Goal: Task Accomplishment & Management: Manage account settings

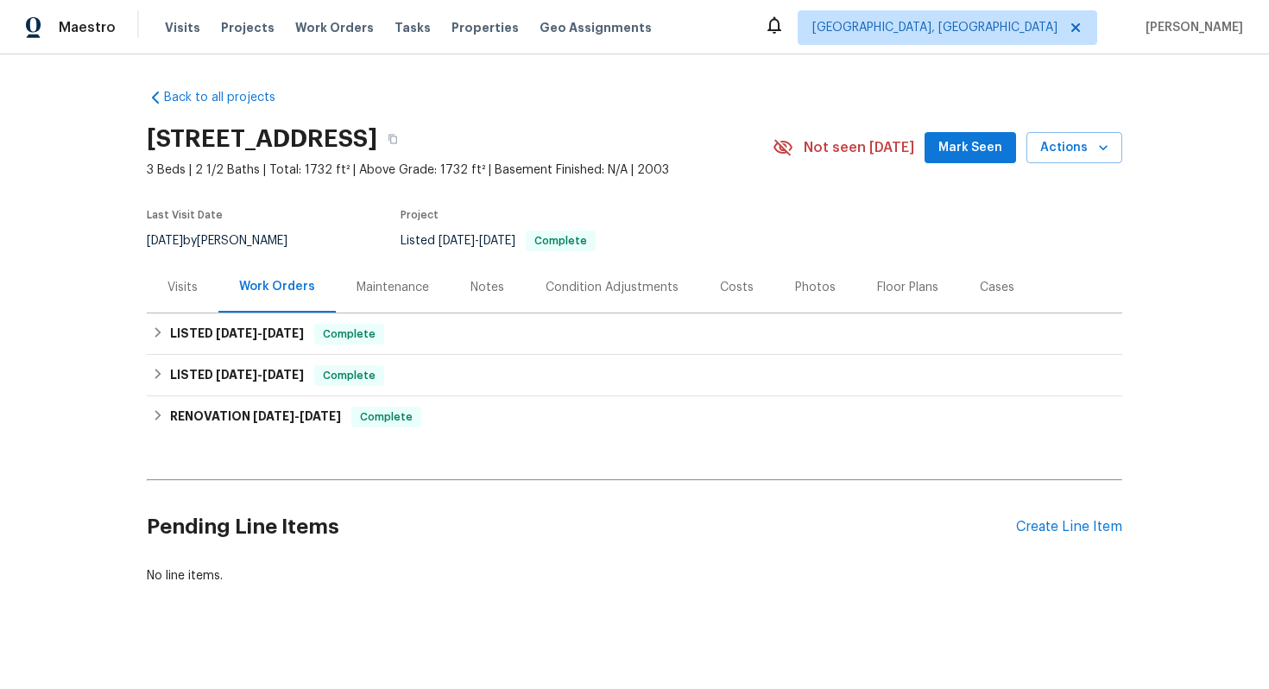
click at [193, 289] on div "Visits" at bounding box center [182, 287] width 30 height 17
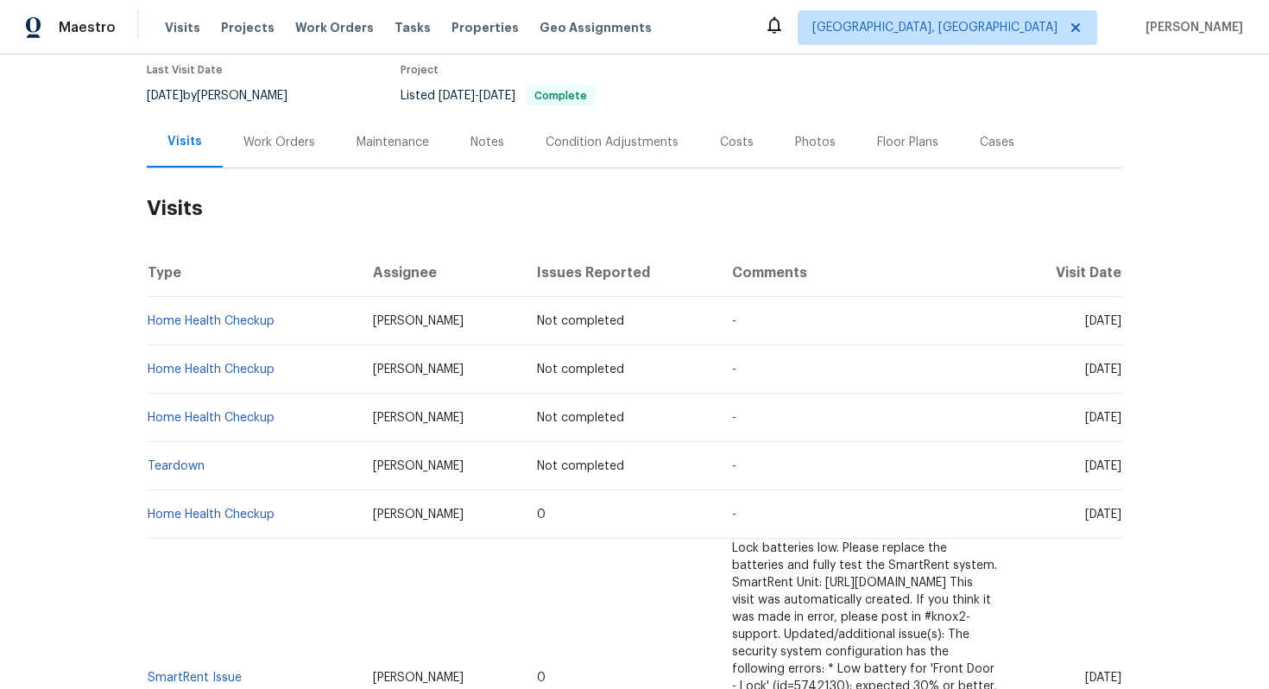
scroll to position [148, 0]
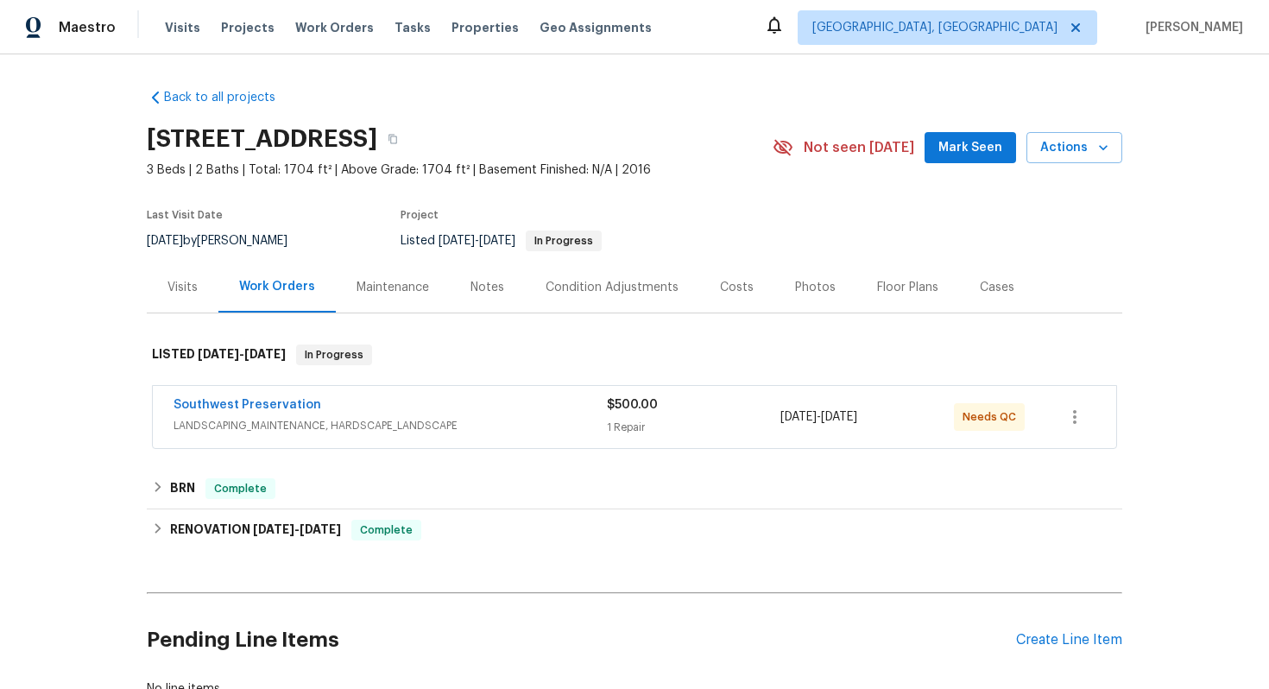
click at [408, 387] on div "Southwest Preservation LANDSCAPING_MAINTENANCE, HARDSCAPE_LANDSCAPE $500.00 1 R…" at bounding box center [634, 417] width 963 height 62
click at [288, 407] on link "Southwest Preservation" at bounding box center [248, 405] width 148 height 12
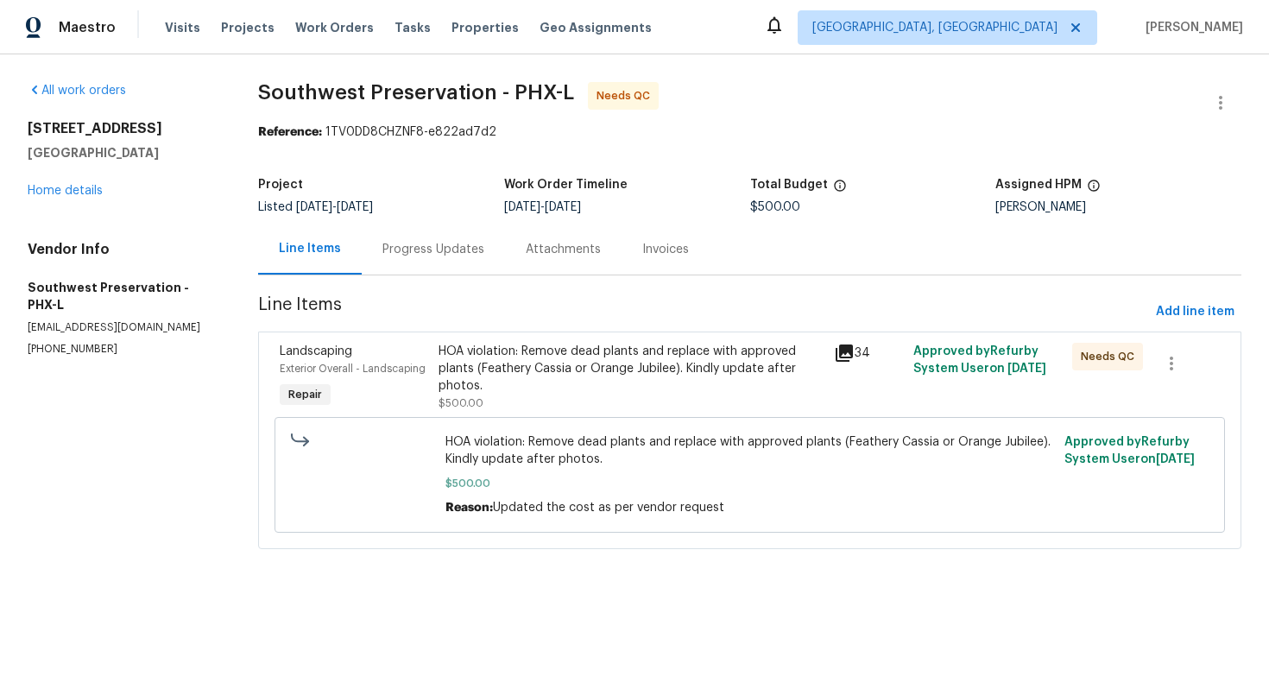
click at [431, 362] on div "Landscaping Exterior Overall - Landscaping Repair" at bounding box center [354, 377] width 158 height 79
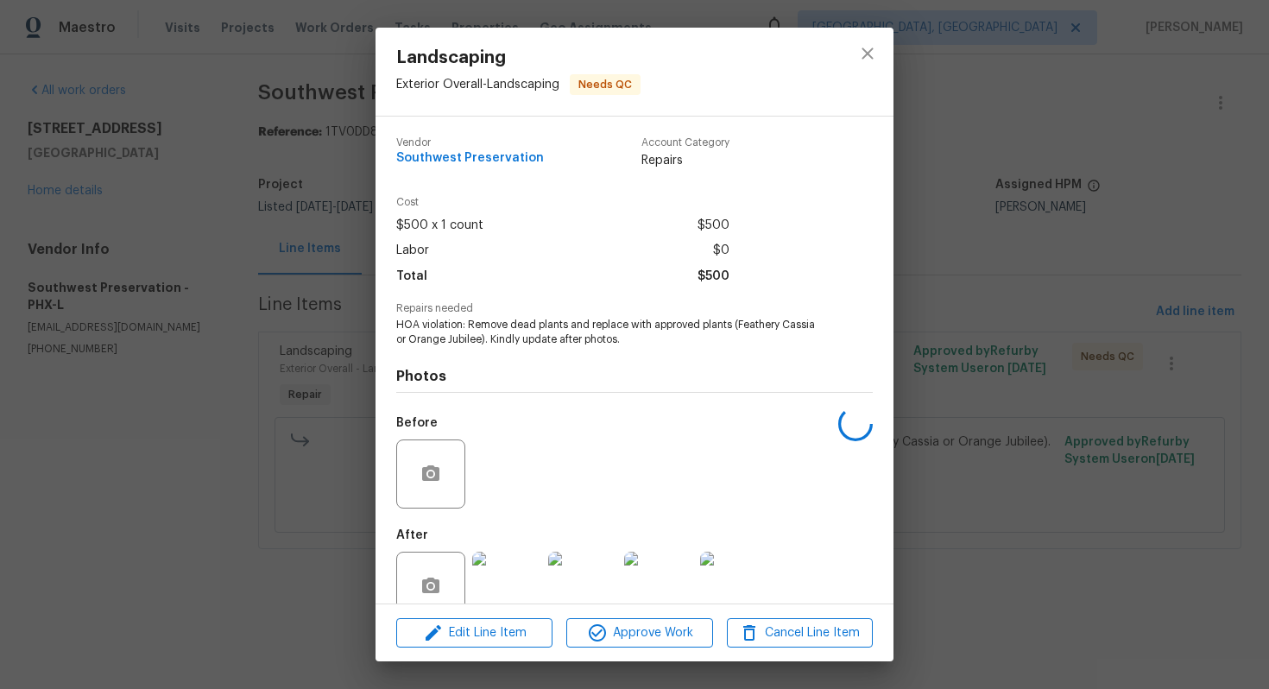
scroll to position [35, 0]
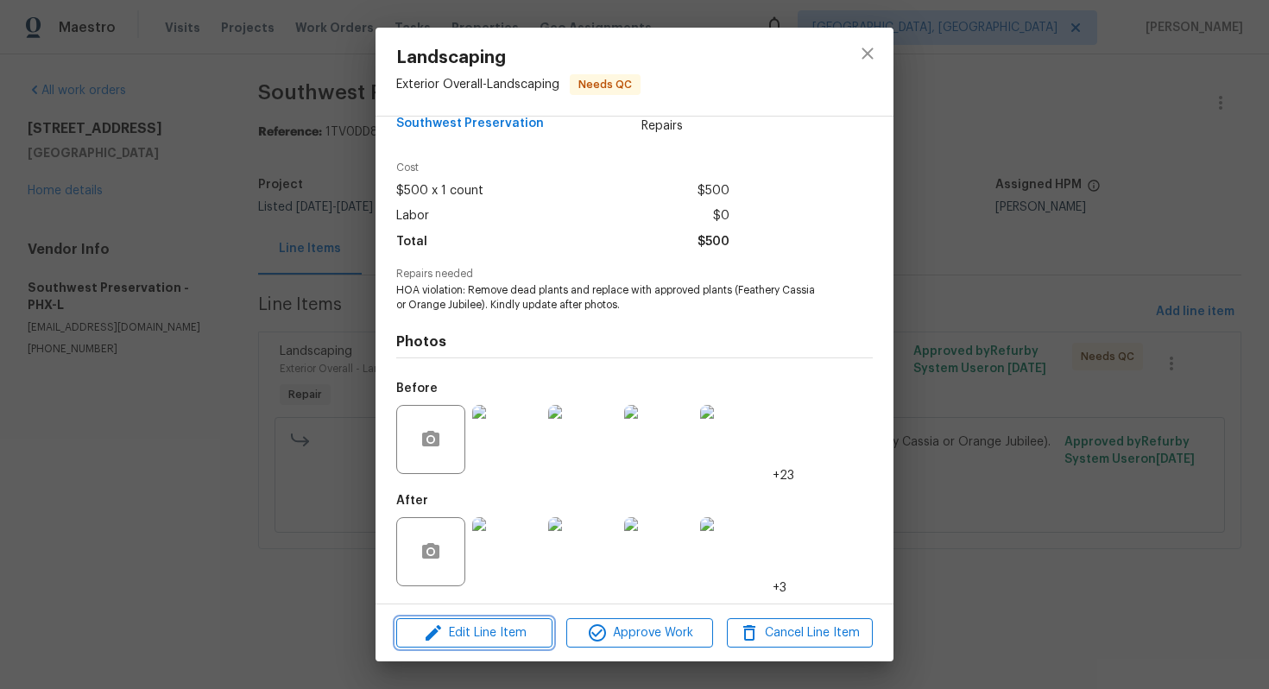
click at [477, 641] on span "Edit Line Item" at bounding box center [474, 633] width 146 height 22
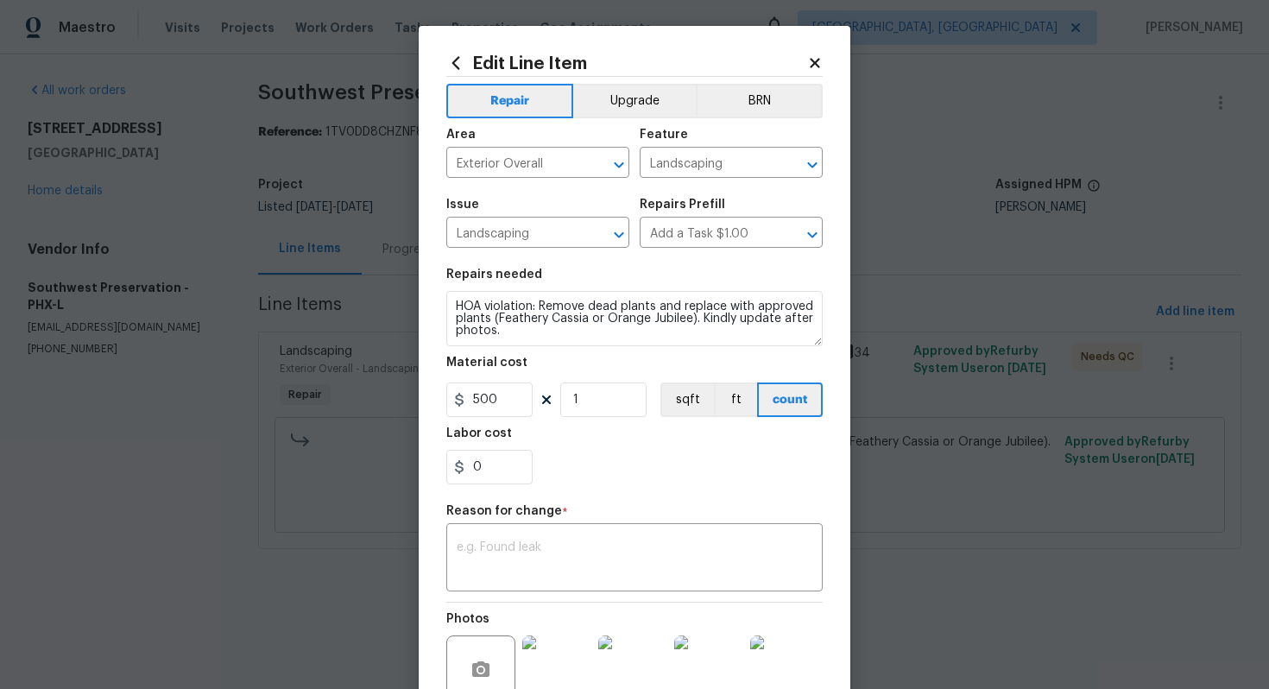
click at [816, 55] on icon at bounding box center [815, 63] width 16 height 16
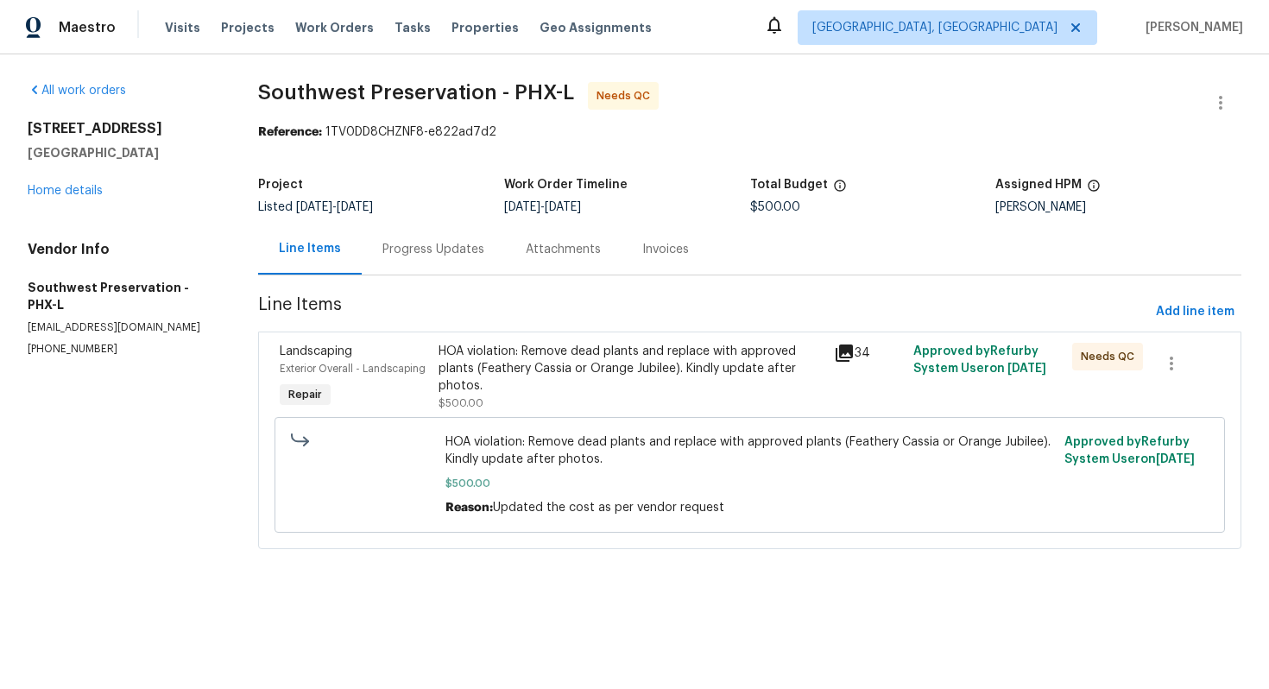
click at [453, 249] on div "Progress Updates" at bounding box center [433, 249] width 102 height 17
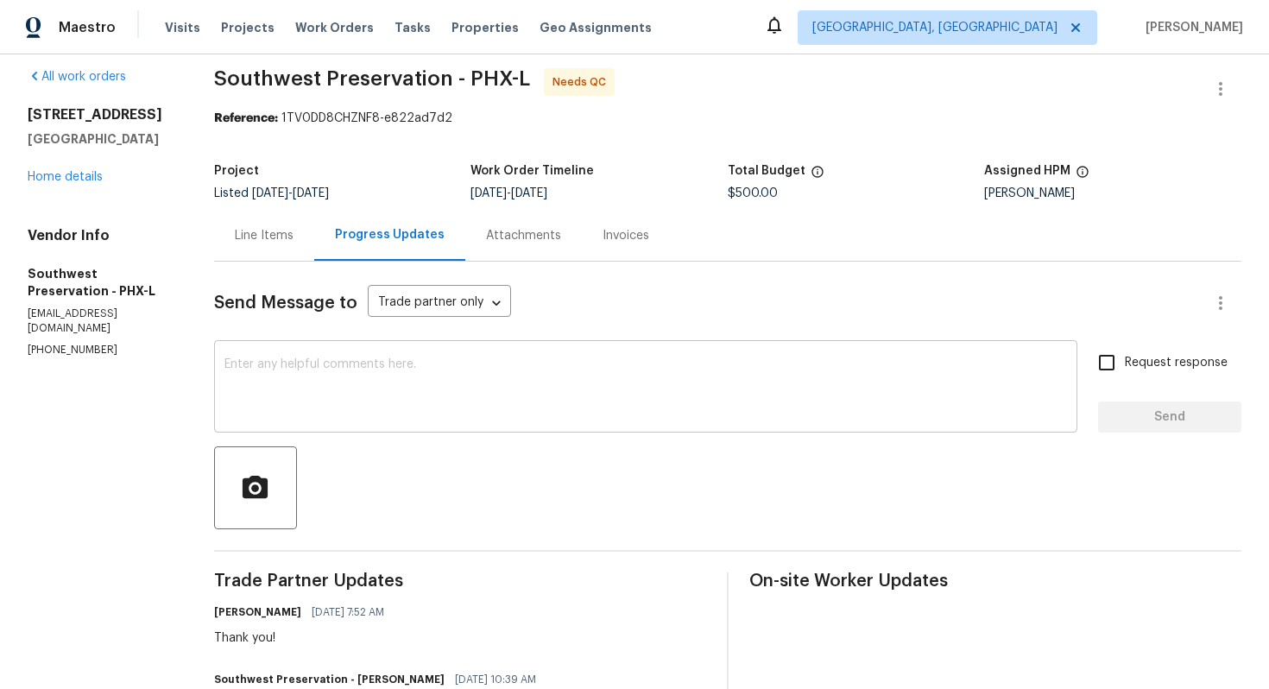
scroll to position [18, 0]
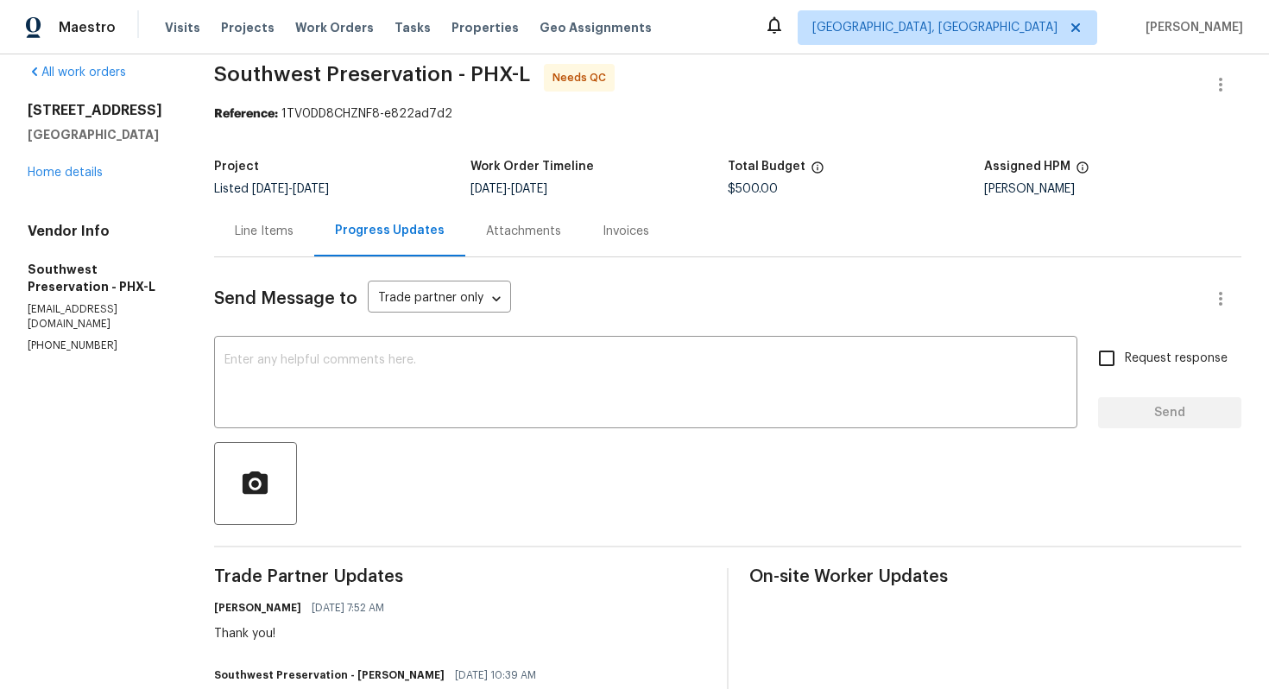
click at [274, 220] on div "Line Items" at bounding box center [264, 230] width 100 height 51
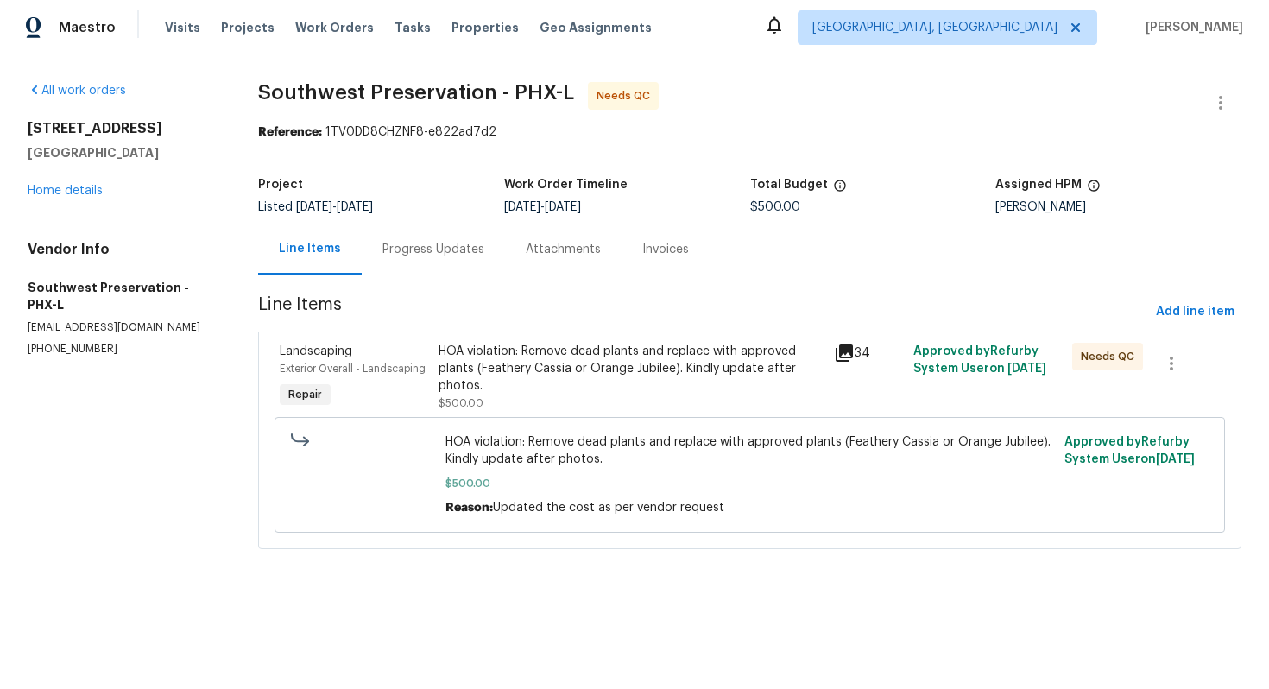
click at [515, 364] on div "HOA violation: Remove dead plants and replace with approved plants (Feathery Ca…" at bounding box center [632, 369] width 386 height 52
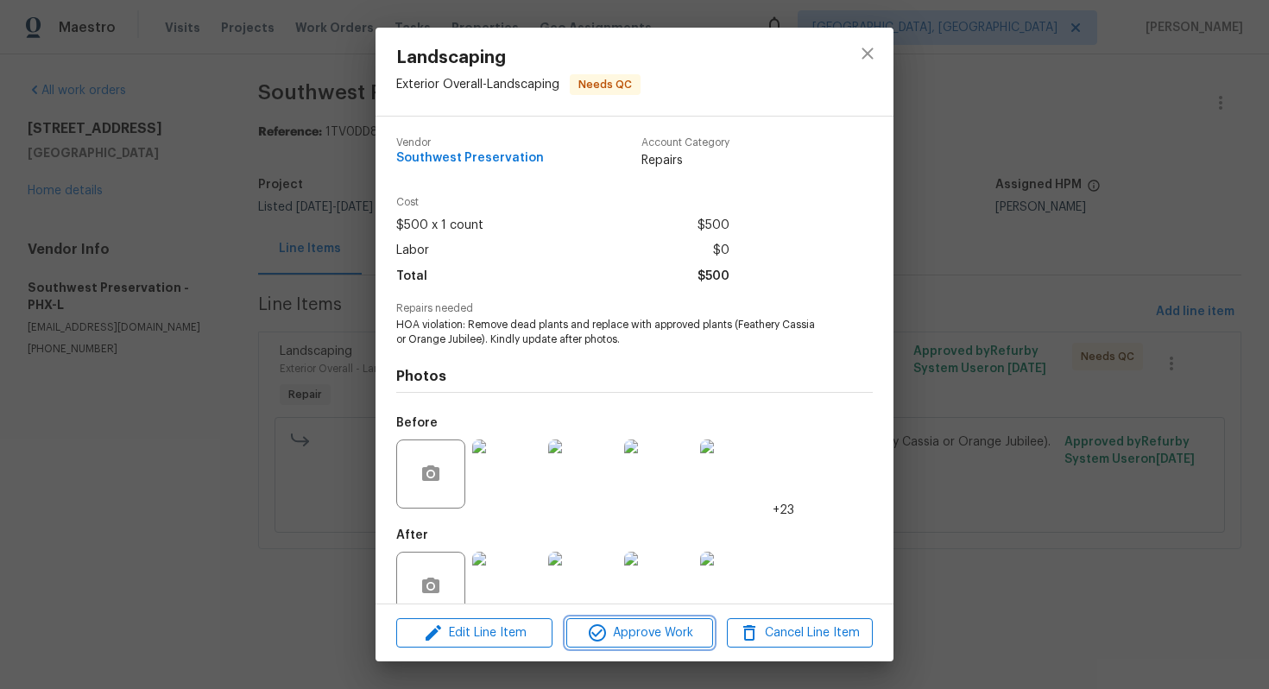
click at [621, 622] on span "Approve Work" at bounding box center [640, 633] width 136 height 22
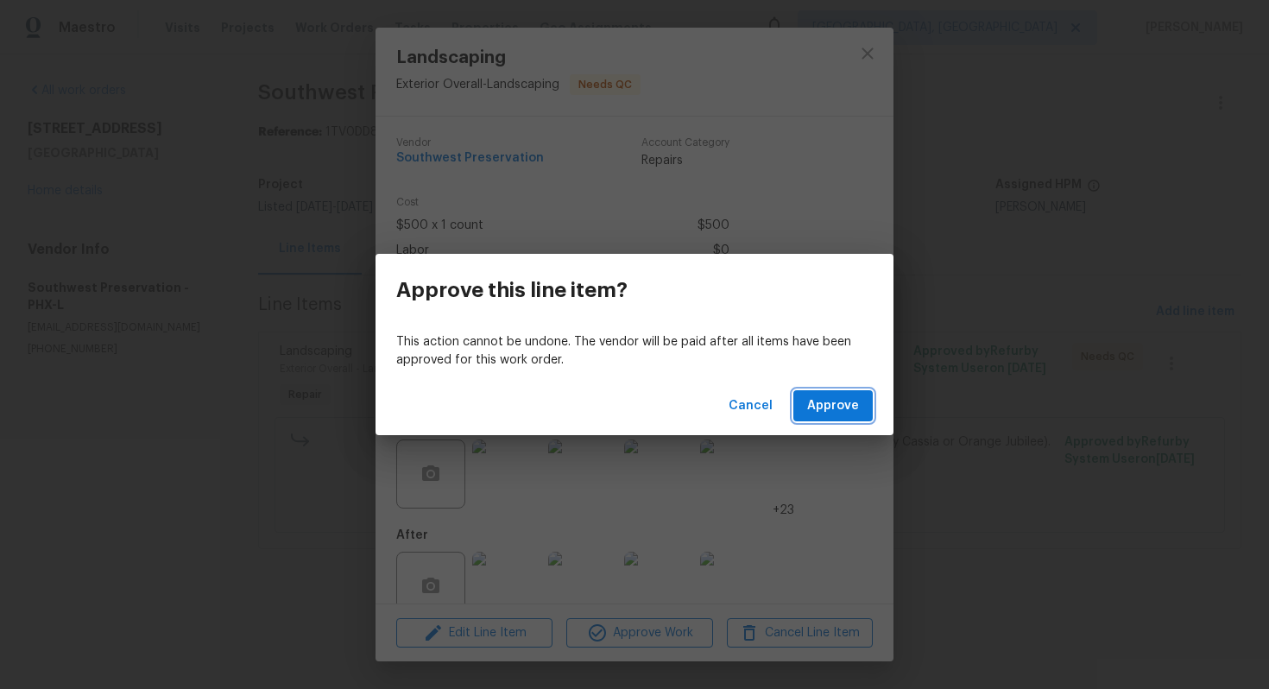
click at [848, 407] on span "Approve" at bounding box center [833, 406] width 52 height 22
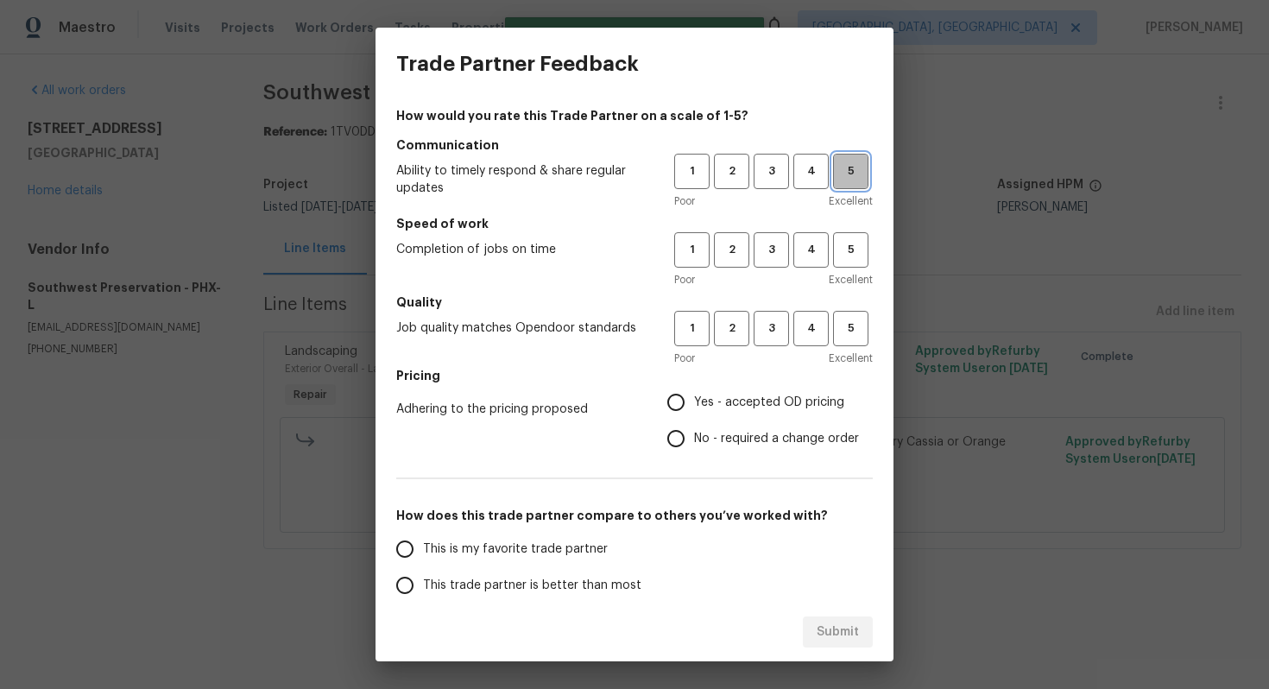
click at [856, 178] on span "5" at bounding box center [851, 171] width 32 height 20
click at [842, 254] on span "5" at bounding box center [851, 250] width 32 height 20
click at [848, 322] on span "5" at bounding box center [851, 329] width 32 height 20
click at [720, 434] on span "No - required a change order" at bounding box center [776, 439] width 165 height 18
click at [694, 434] on input "No - required a change order" at bounding box center [676, 438] width 36 height 36
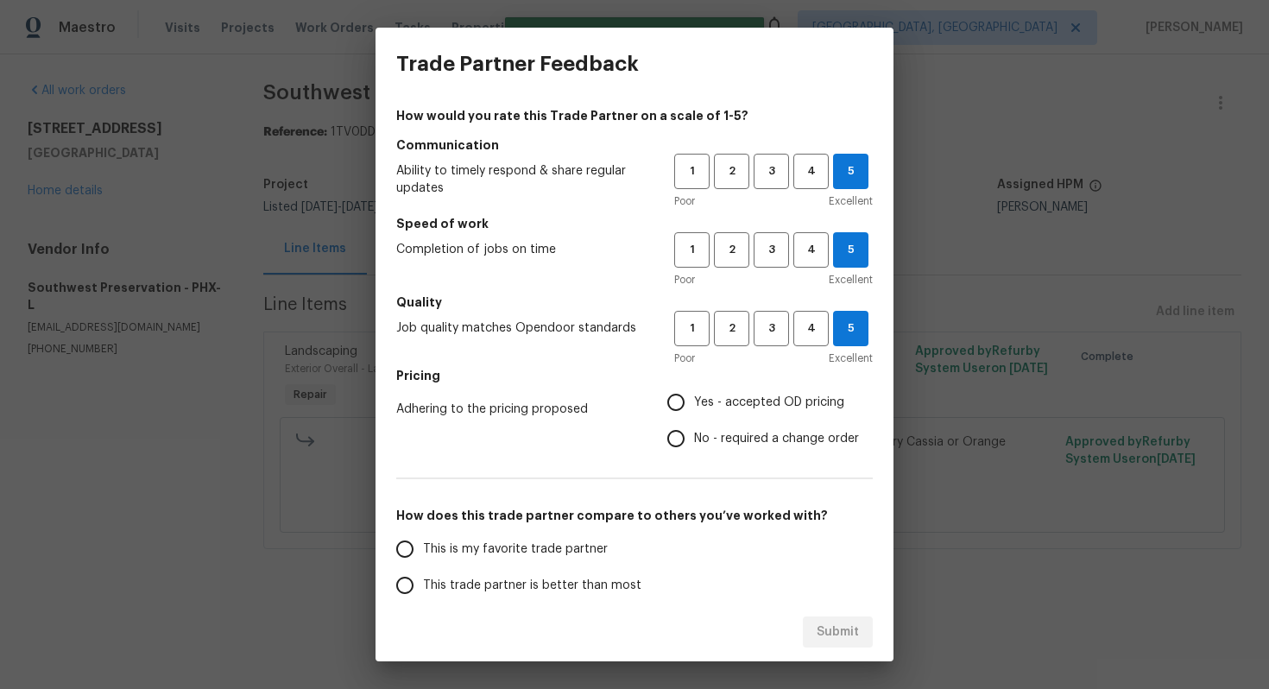
radio input "true"
click at [546, 540] on span "This is my favorite trade partner" at bounding box center [515, 549] width 185 height 18
click at [423, 540] on input "This is my favorite trade partner" at bounding box center [405, 549] width 36 height 36
click at [822, 628] on span "Submit" at bounding box center [838, 633] width 42 height 22
radio input "true"
